Goal: Task Accomplishment & Management: Use online tool/utility

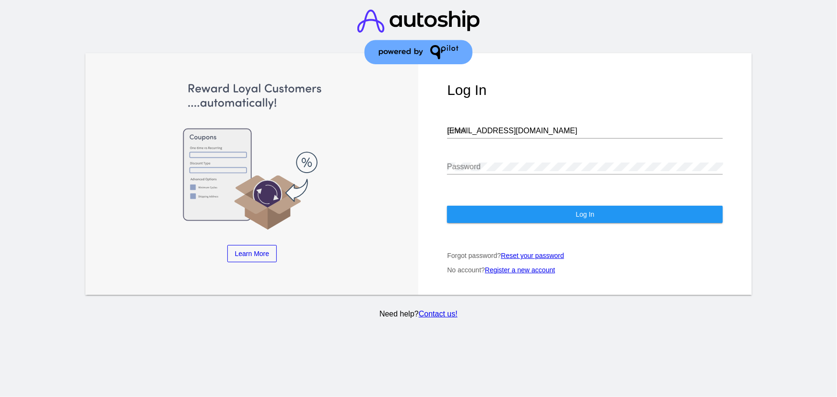
click at [496, 127] on input "[EMAIL_ADDRESS][DOMAIN_NAME]" at bounding box center [585, 131] width 276 height 9
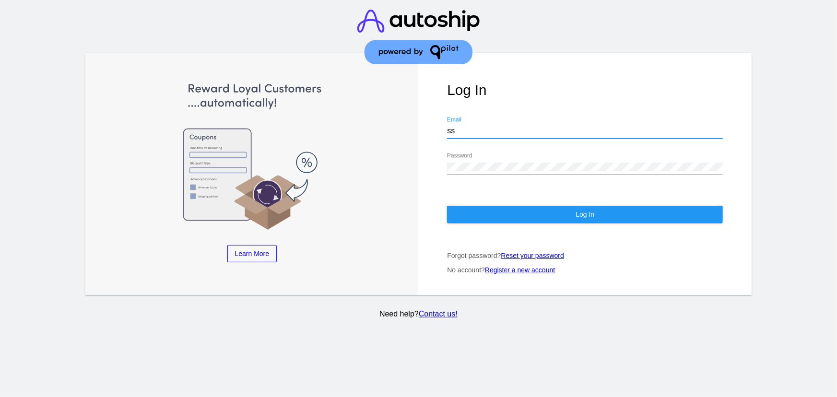
type input "[EMAIL_ADDRESS][DOMAIN_NAME]"
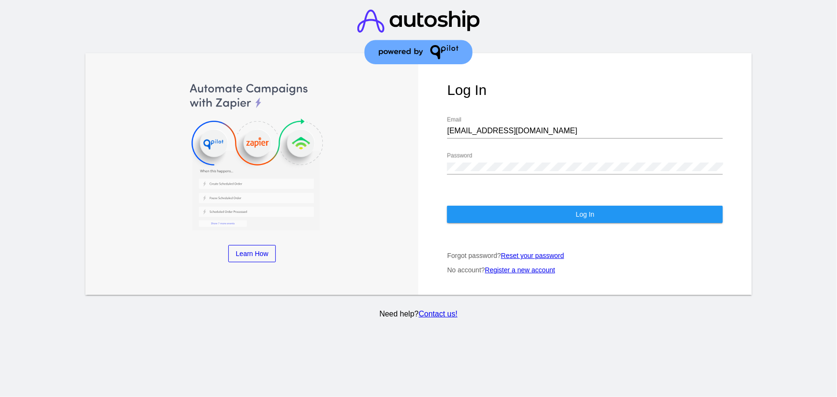
click at [208, 10] on header at bounding box center [418, 38] width 837 height 76
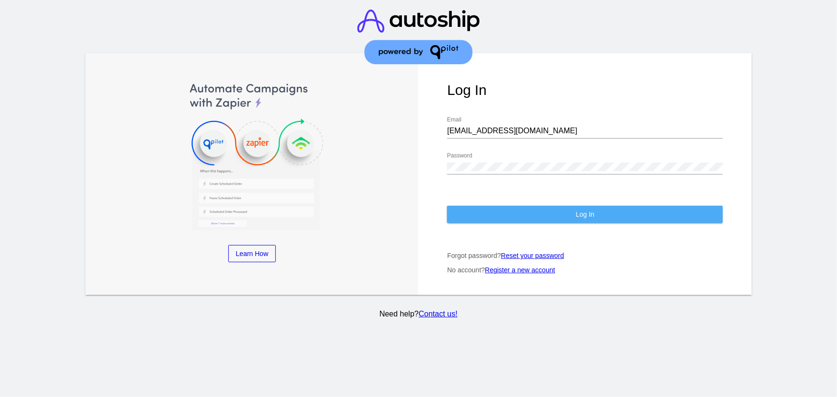
click at [500, 206] on button "Log In" at bounding box center [585, 214] width 276 height 17
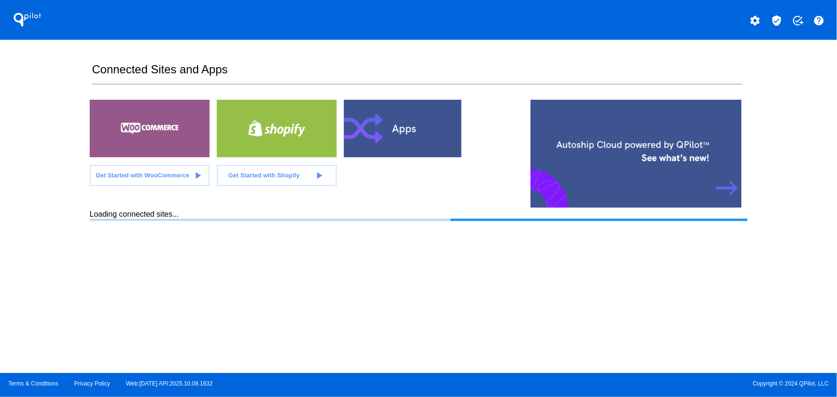
click at [780, 286] on div "QPilot settings verified_user add_task help Connected Sites and Apps Get Starte…" at bounding box center [418, 186] width 837 height 373
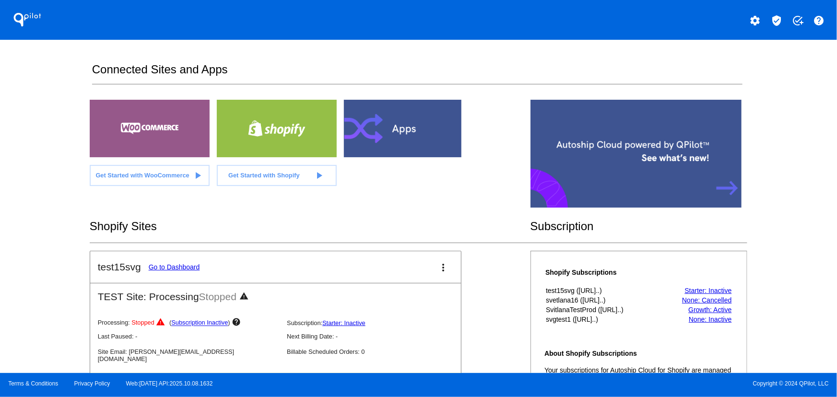
click at [775, 24] on mat-icon "verified_user" at bounding box center [777, 21] width 12 height 12
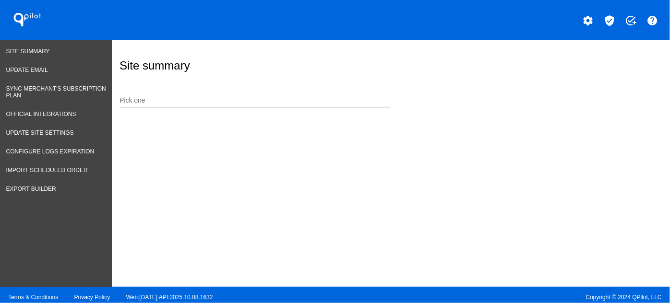
click at [242, 95] on div "Pick one" at bounding box center [254, 98] width 270 height 19
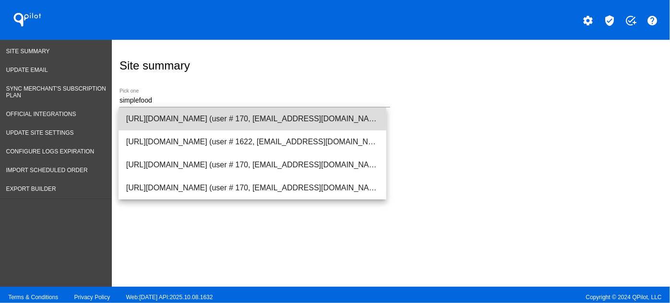
click at [165, 122] on span "[URL][DOMAIN_NAME] (user # 170, [EMAIL_ADDRESS][DOMAIN_NAME]) - Test" at bounding box center [252, 118] width 252 height 23
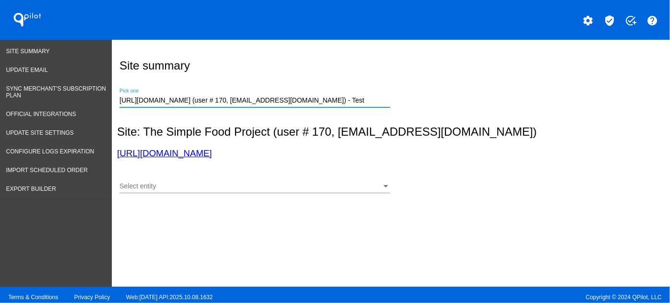
click at [158, 185] on div "Select entity" at bounding box center [249, 187] width 261 height 8
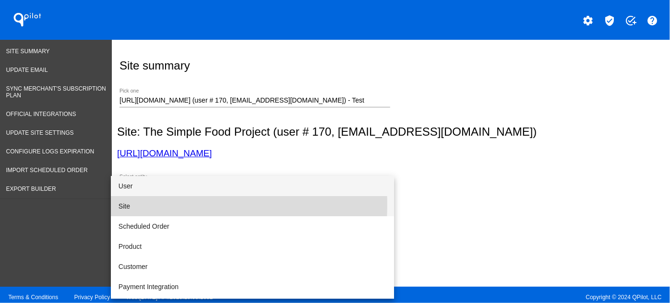
click at [120, 204] on span "Site" at bounding box center [252, 206] width 268 height 20
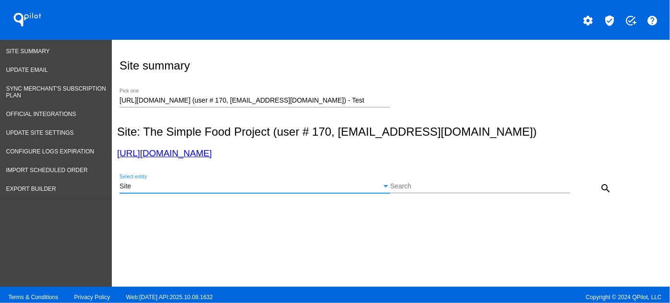
click at [459, 189] on input "Search" at bounding box center [480, 187] width 180 height 8
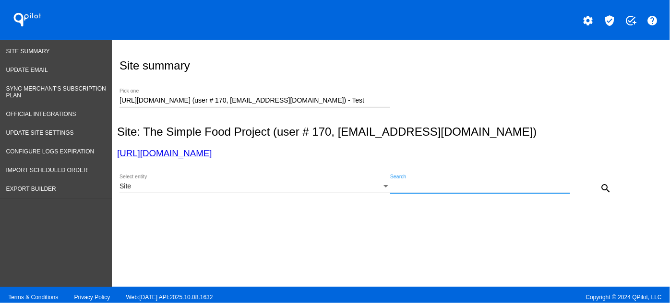
drag, startPoint x: 459, startPoint y: 189, endPoint x: 519, endPoint y: 157, distance: 68.9
click at [459, 189] on input "Search" at bounding box center [480, 187] width 180 height 8
click at [601, 190] on mat-icon "search" at bounding box center [606, 189] width 12 height 12
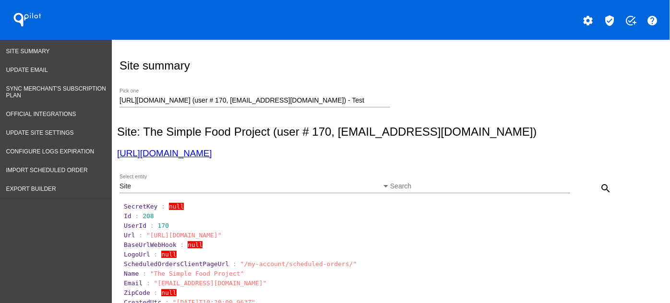
drag, startPoint x: 253, startPoint y: 151, endPoint x: 142, endPoint y: 150, distance: 110.3
click at [142, 150] on h3 "[URL][DOMAIN_NAME]" at bounding box center [388, 153] width 543 height 11
copy link "[DOMAIN_NAME]"
click at [278, 104] on input "[URL][DOMAIN_NAME] (user # 170, [EMAIL_ADDRESS][DOMAIN_NAME]) - Test" at bounding box center [254, 101] width 270 height 8
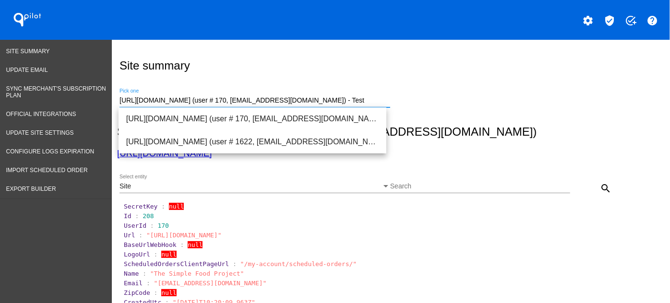
click at [278, 104] on input "[URL][DOMAIN_NAME] (user # 170, [EMAIL_ADDRESS][DOMAIN_NAME]) - Test" at bounding box center [254, 101] width 270 height 8
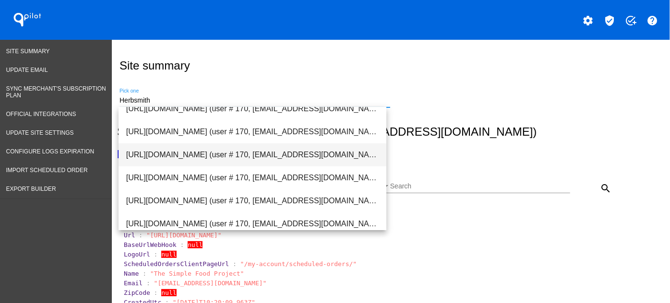
scroll to position [130, 0]
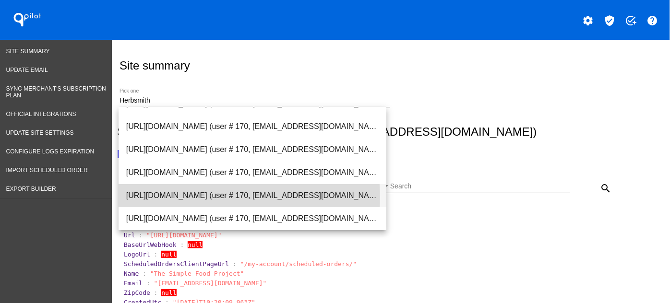
click at [203, 198] on span "[URL][DOMAIN_NAME] (user # 170, [EMAIL_ADDRESS][DOMAIN_NAME]) - Production" at bounding box center [252, 195] width 252 height 23
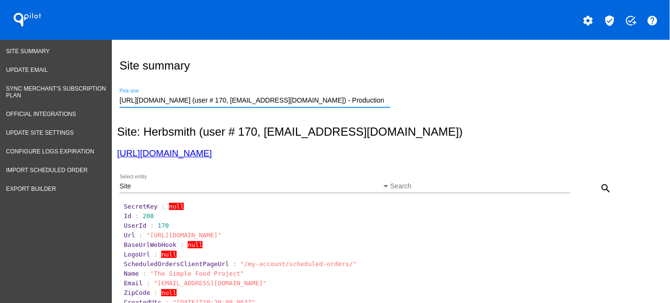
drag, startPoint x: 602, startPoint y: 188, endPoint x: 590, endPoint y: 188, distance: 12.0
click at [601, 188] on mat-icon "search" at bounding box center [606, 189] width 12 height 12
click at [147, 214] on span "272" at bounding box center [147, 215] width 11 height 7
copy span "272"
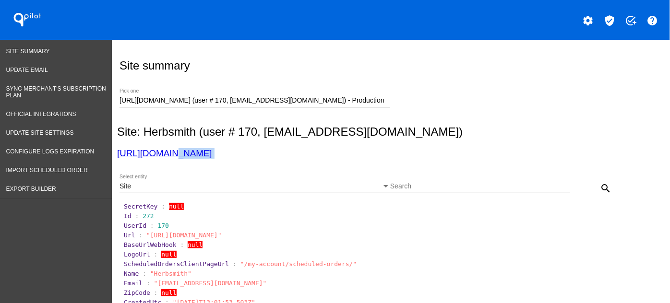
drag, startPoint x: 236, startPoint y: 158, endPoint x: 166, endPoint y: 153, distance: 69.7
copy section "[DOMAIN_NAME]"
click at [249, 96] on div "[URL][DOMAIN_NAME] (user # 170, [EMAIL_ADDRESS][DOMAIN_NAME]) - Production Pick…" at bounding box center [254, 98] width 270 height 19
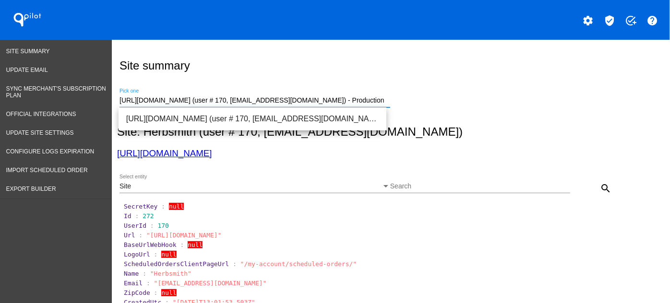
paste input "Medicus"
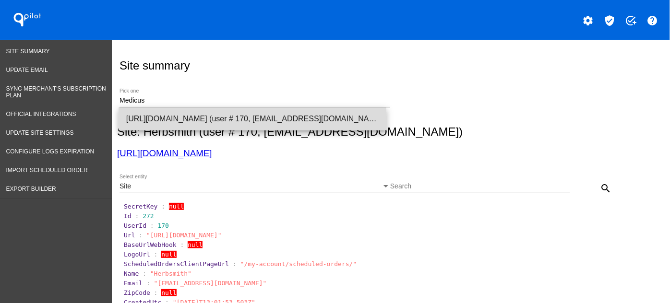
click at [175, 120] on span "[URL][DOMAIN_NAME] (user # 170, [EMAIL_ADDRESS][DOMAIN_NAME]) - Production" at bounding box center [252, 118] width 252 height 23
type input "[URL][DOMAIN_NAME] (user # 170, [EMAIL_ADDRESS][DOMAIN_NAME]) - Production"
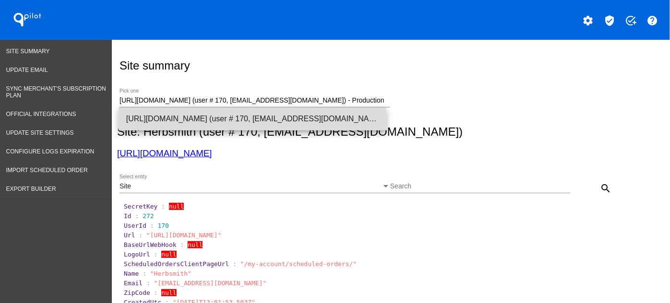
scroll to position [0, 0]
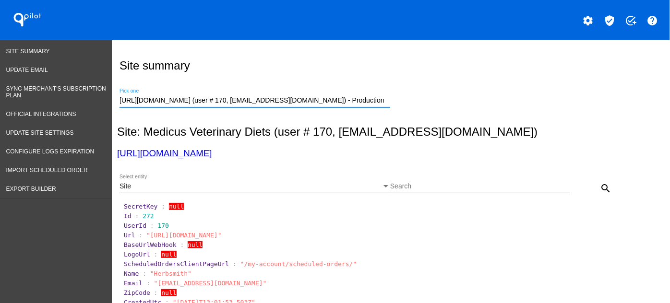
click at [601, 188] on mat-icon "search" at bounding box center [606, 189] width 12 height 12
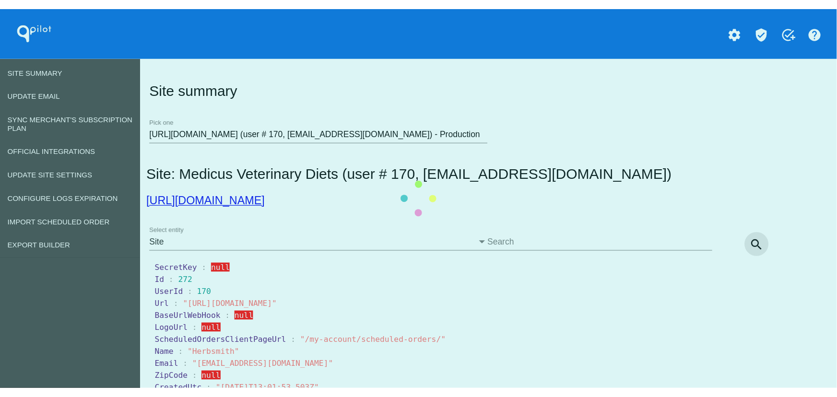
scroll to position [0, 0]
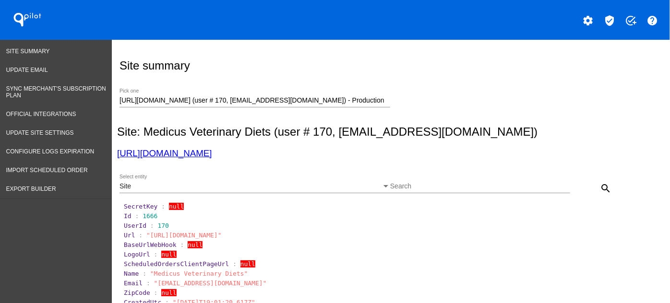
click at [147, 214] on span "1666" at bounding box center [149, 215] width 15 height 7
copy span "1666"
drag, startPoint x: 262, startPoint y: 155, endPoint x: 145, endPoint y: 157, distance: 117.0
click at [145, 157] on h3 "[URL][DOMAIN_NAME]" at bounding box center [388, 153] width 543 height 11
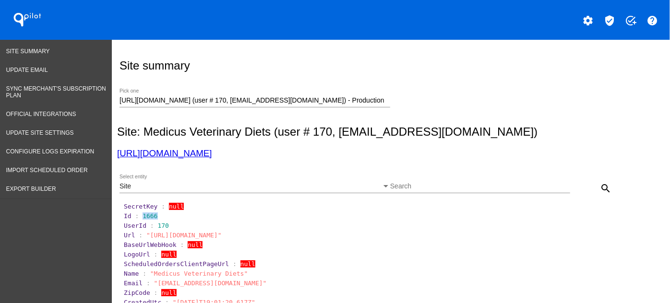
copy link "[DOMAIN_NAME]"
drag, startPoint x: 331, startPoint y: 154, endPoint x: 142, endPoint y: 154, distance: 189.5
click at [142, 154] on h3 "[URL][DOMAIN_NAME]" at bounding box center [388, 153] width 543 height 11
copy link "[DOMAIN_NAME]"
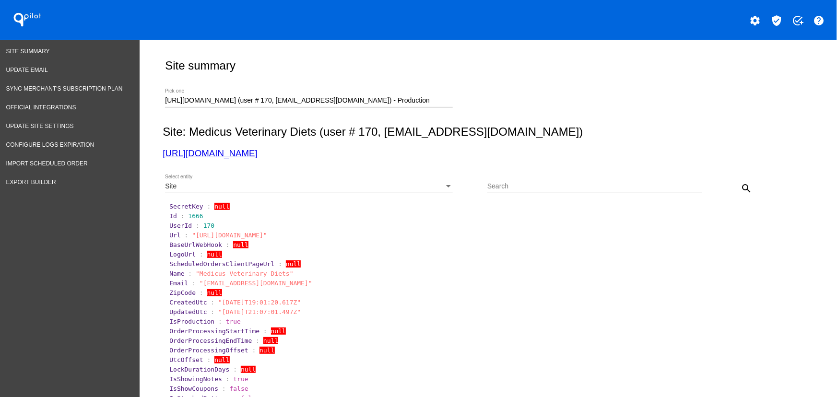
click at [637, 92] on div "[URL][DOMAIN_NAME] (user # 170, [EMAIL_ADDRESS][DOMAIN_NAME]) - Production Pick…" at bounding box center [486, 99] width 647 height 34
click at [83, 165] on span "Import Scheduled Order" at bounding box center [47, 163] width 82 height 7
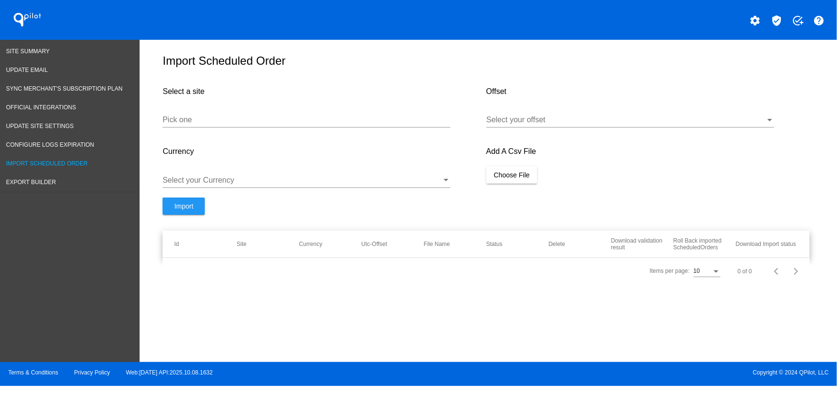
click at [230, 124] on input "Pick one" at bounding box center [307, 120] width 288 height 9
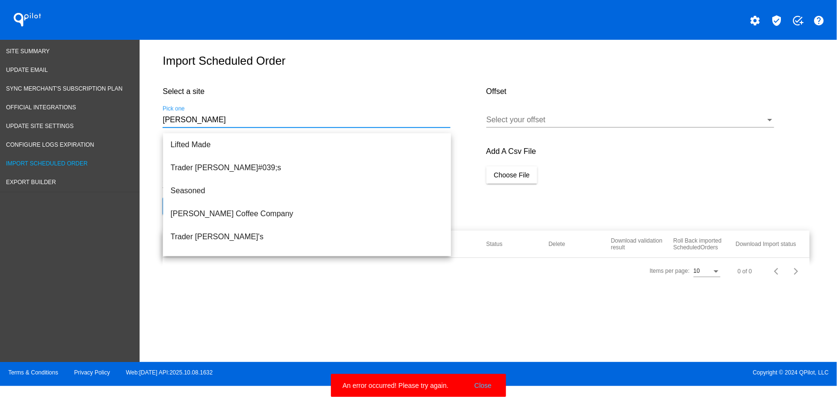
click at [564, 280] on div "Items per page: 10 0 of 0" at bounding box center [486, 271] width 647 height 27
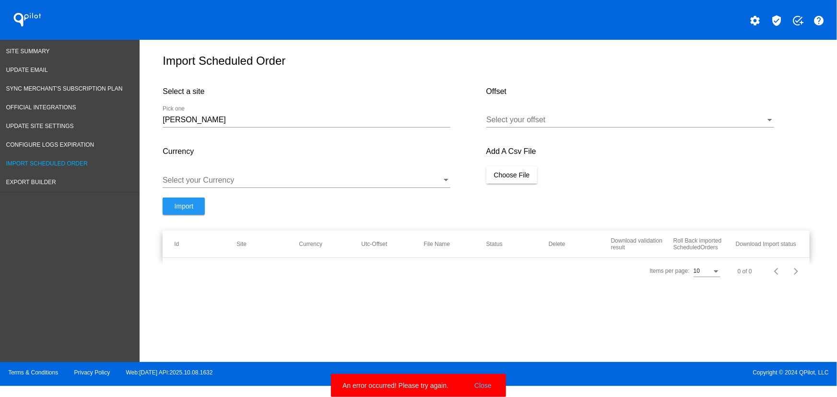
click at [242, 124] on input "[PERSON_NAME]" at bounding box center [307, 120] width 288 height 9
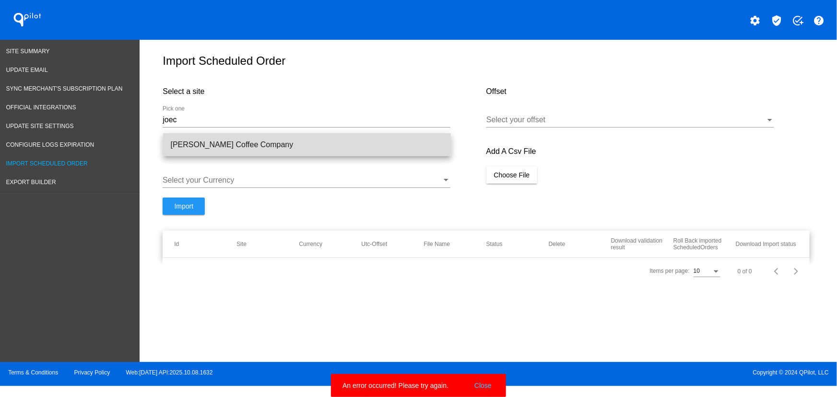
click at [232, 141] on span "[PERSON_NAME] Coffee Company" at bounding box center [307, 144] width 272 height 23
type input "[PERSON_NAME] Coffee Company"
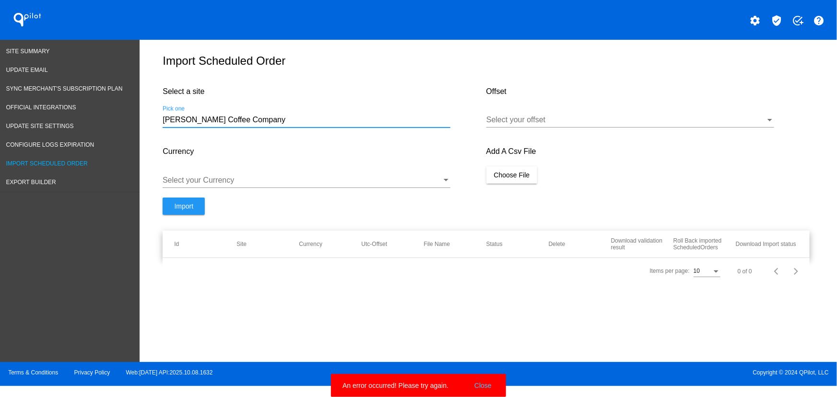
drag, startPoint x: 499, startPoint y: 138, endPoint x: 500, endPoint y: 131, distance: 6.8
click at [499, 137] on div "Select your offset" at bounding box center [630, 121] width 288 height 31
click at [500, 128] on div "Select your offset" at bounding box center [630, 117] width 288 height 22
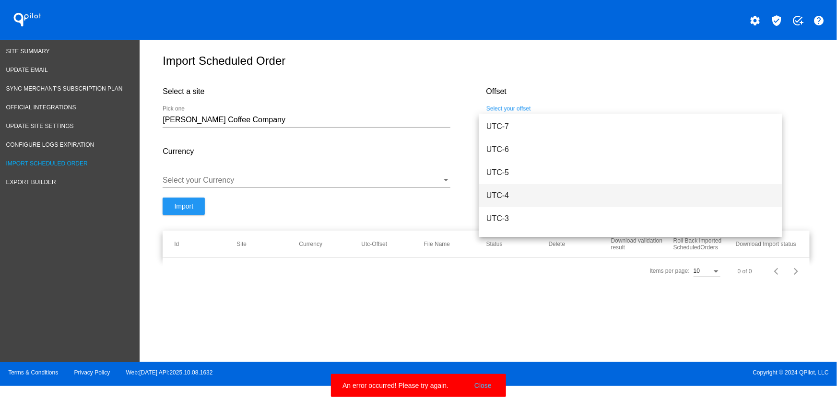
scroll to position [115, 0]
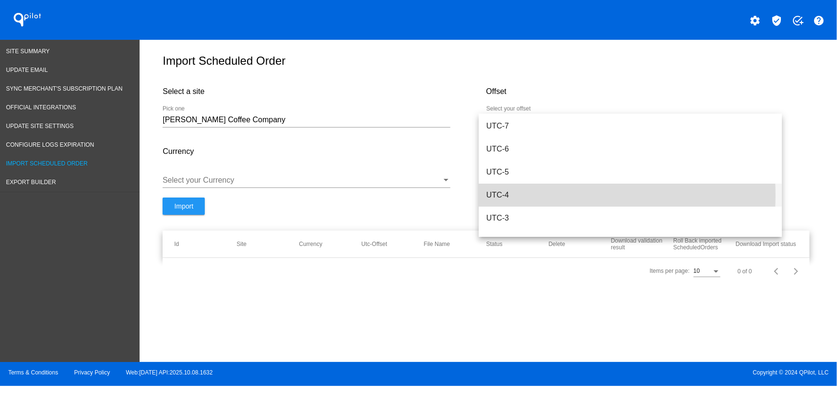
click at [512, 195] on span "UTC-4" at bounding box center [630, 195] width 288 height 23
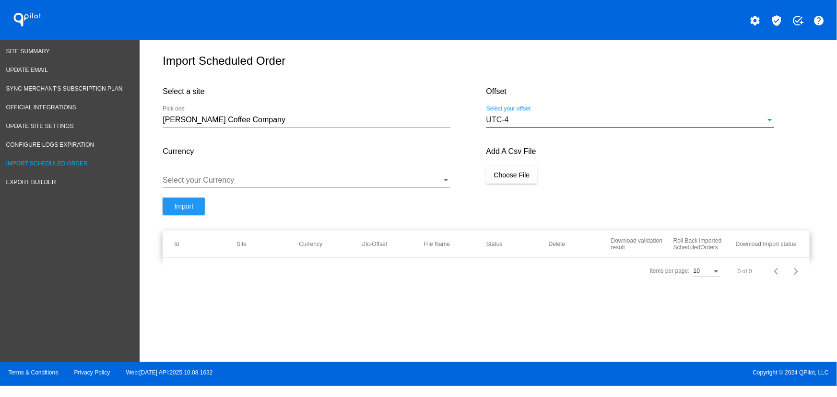
click at [341, 183] on div at bounding box center [302, 180] width 279 height 9
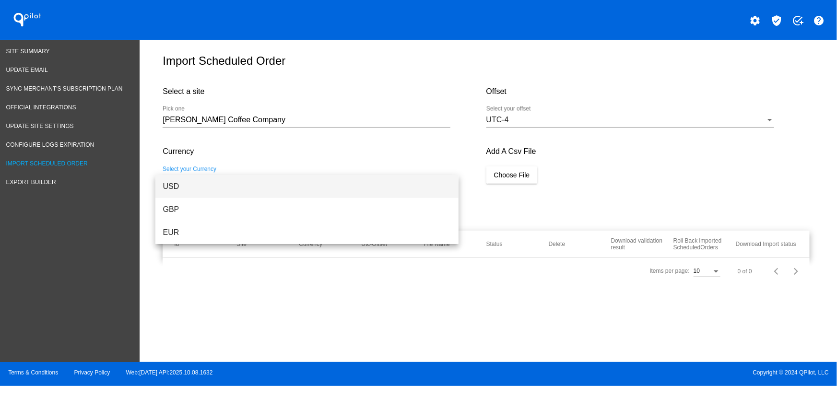
click at [237, 189] on span "USD" at bounding box center [307, 186] width 288 height 23
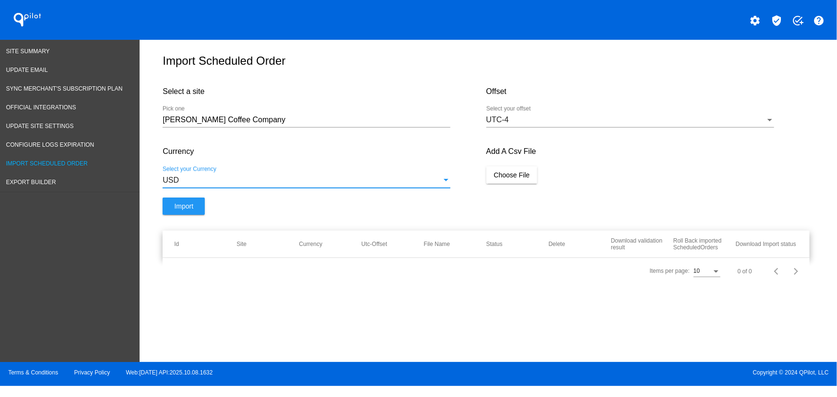
click at [518, 179] on span "Choose File" at bounding box center [512, 175] width 36 height 8
click at [541, 179] on div "Add A Csv File Choose File" at bounding box center [647, 167] width 323 height 60
click at [527, 179] on span "Choose File" at bounding box center [512, 175] width 36 height 8
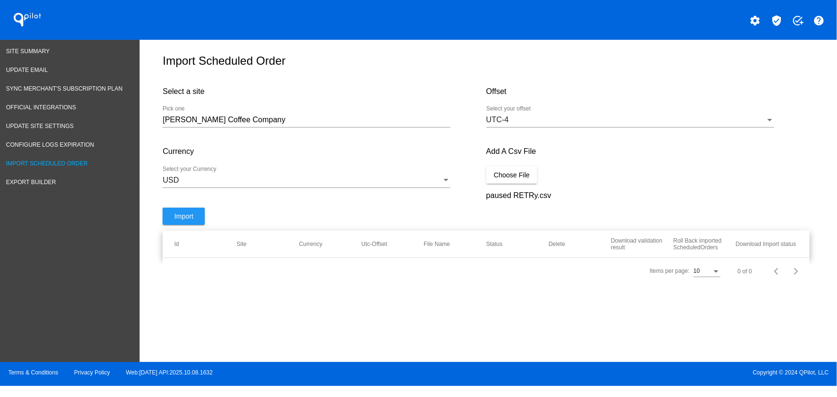
click at [197, 225] on button "Import" at bounding box center [184, 216] width 42 height 17
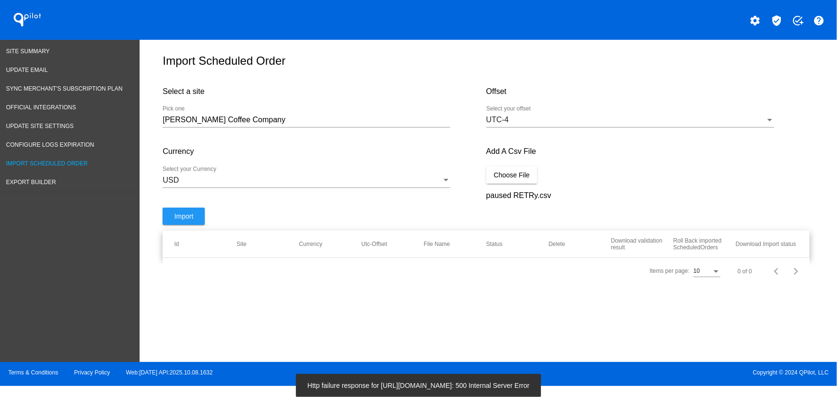
click at [468, 222] on div "Import" at bounding box center [324, 219] width 323 height 23
